Goal: Go to known website: Access a specific website the user already knows

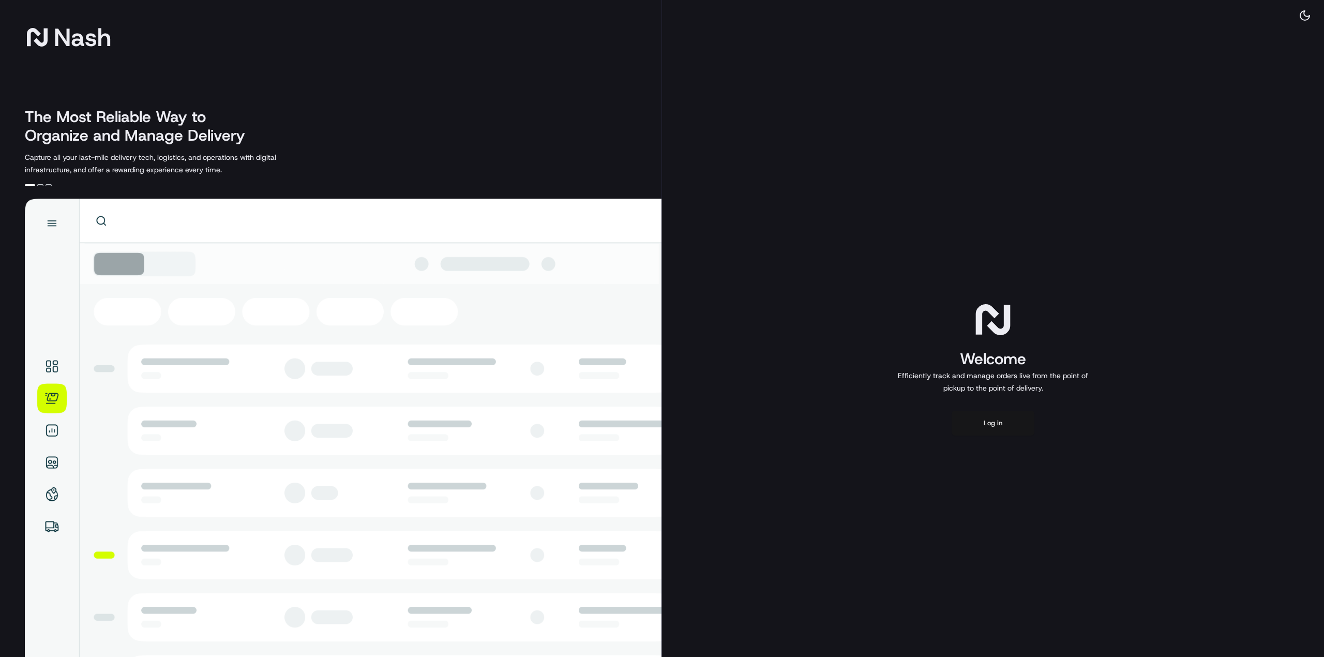
click at [1003, 411] on button "Log in" at bounding box center [992, 423] width 83 height 25
